Goal: Task Accomplishment & Management: Manage account settings

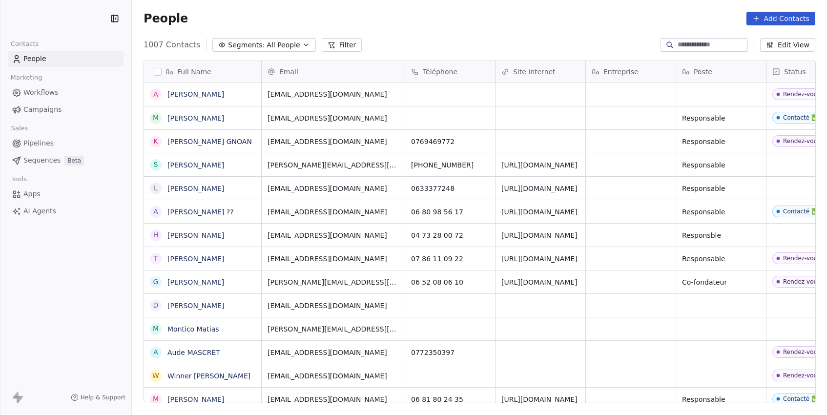
scroll to position [365, 694]
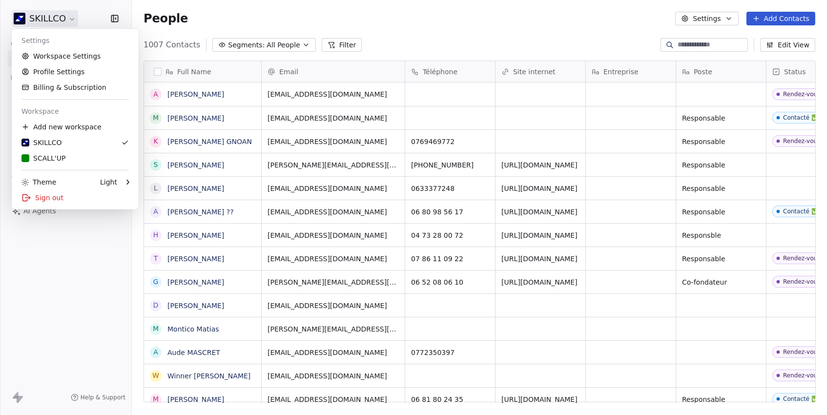
click at [58, 18] on html "SKILLCO Contacts People Marketing Workflows Campaigns Sales Pipelines Sequences…" at bounding box center [413, 207] width 827 height 415
click at [62, 60] on link "Workspace Settings" at bounding box center [75, 56] width 119 height 16
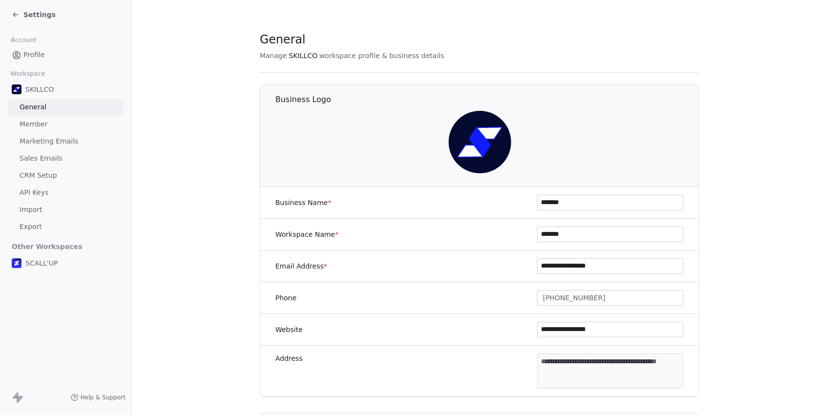
click at [35, 139] on span "Marketing Emails" at bounding box center [49, 141] width 59 height 10
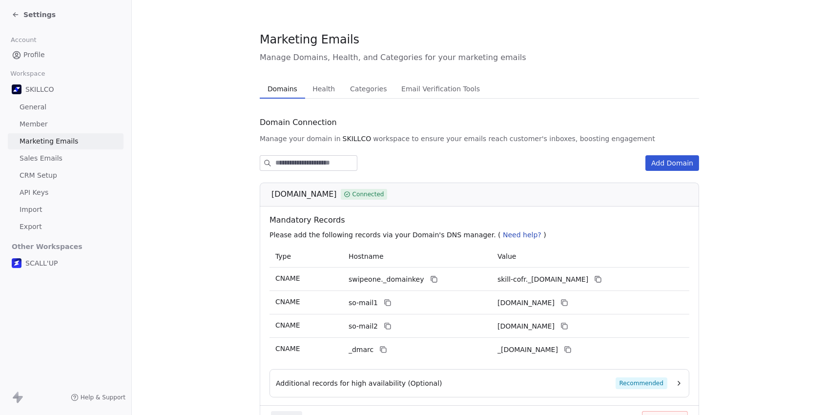
click at [320, 90] on span "Health" at bounding box center [323, 89] width 30 height 14
